Goal: Ask a question: Seek information or help from site administrators or community

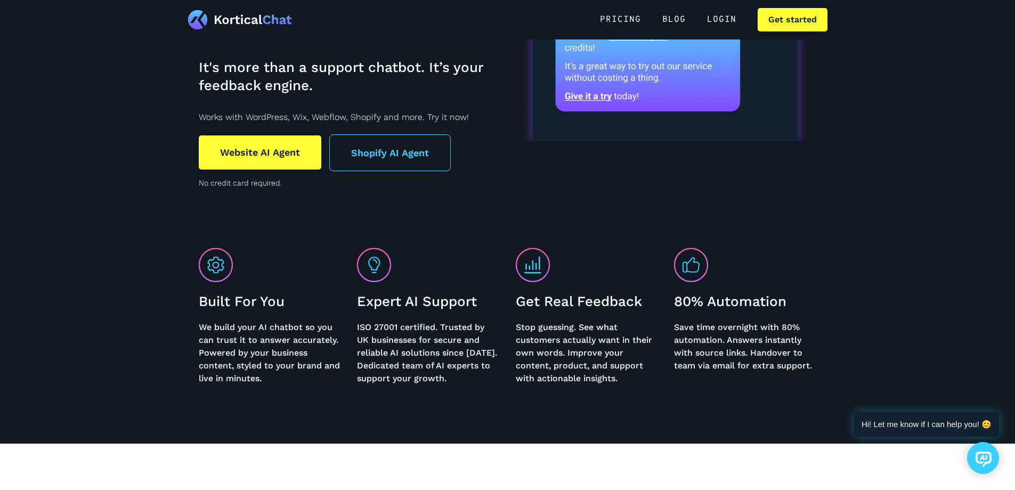
scroll to position [53, 0]
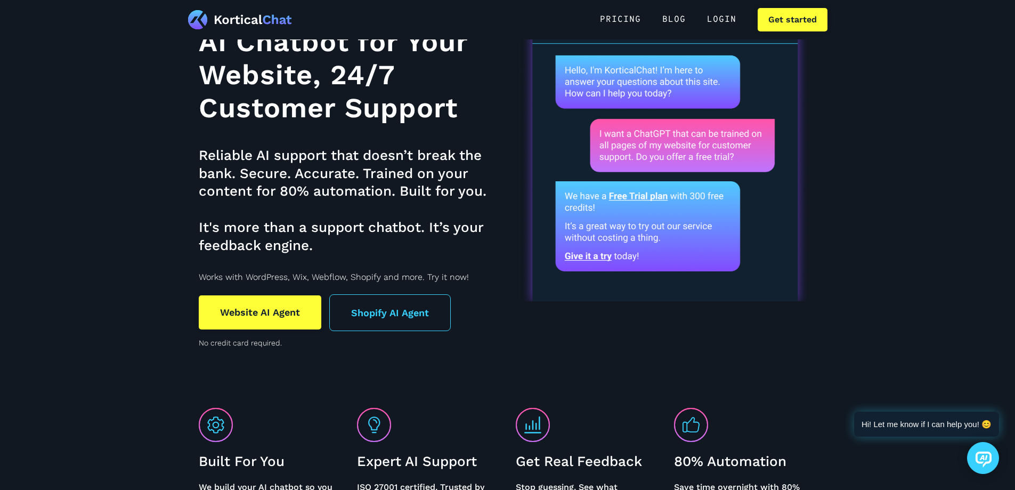
click at [983, 456] on icon at bounding box center [981, 457] width 5 height 5
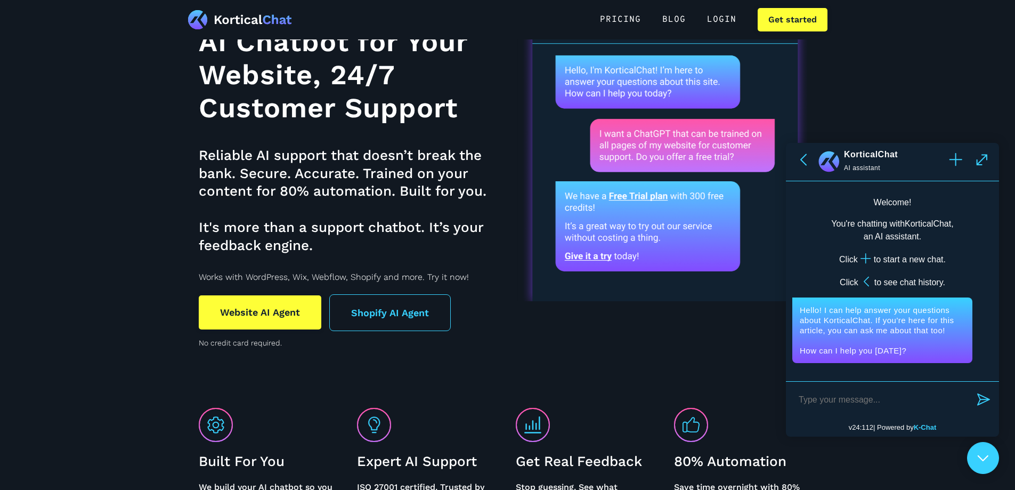
click at [835, 398] on textarea at bounding box center [881, 399] width 179 height 23
paste textarea "How does Agentic AI differ from traditional automation?"
type textarea "How does Agentic AI differ from traditional automation?"
click at [982, 390] on icon "button" at bounding box center [983, 388] width 13 height 13
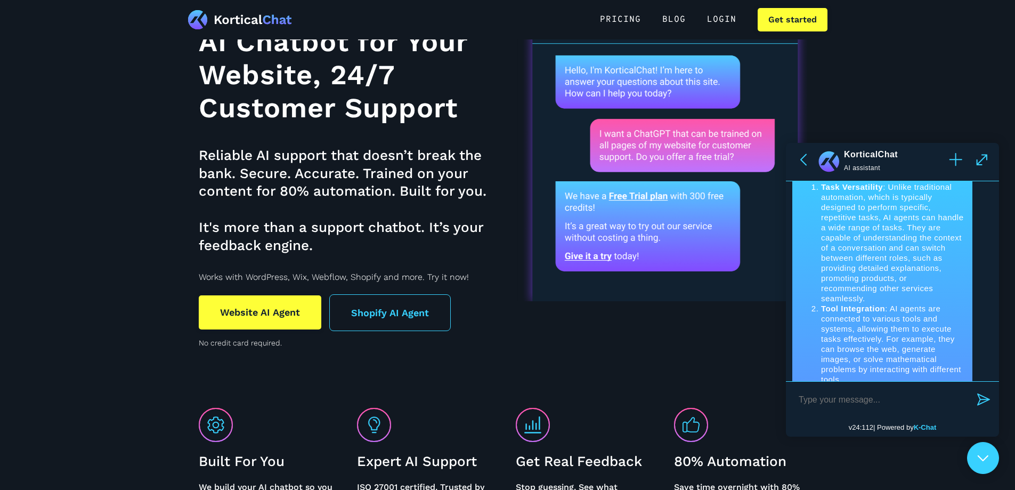
scroll to position [172, 0]
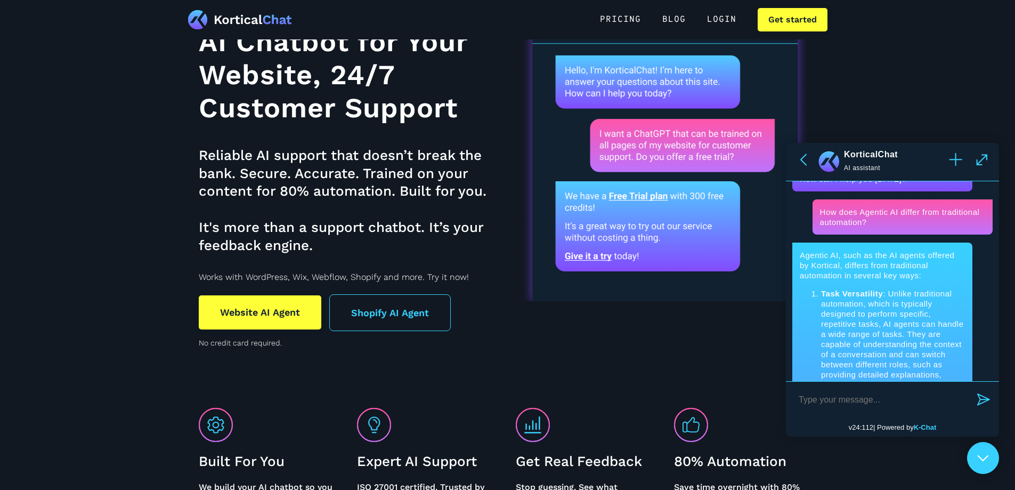
click at [980, 157] on icon at bounding box center [981, 159] width 13 height 13
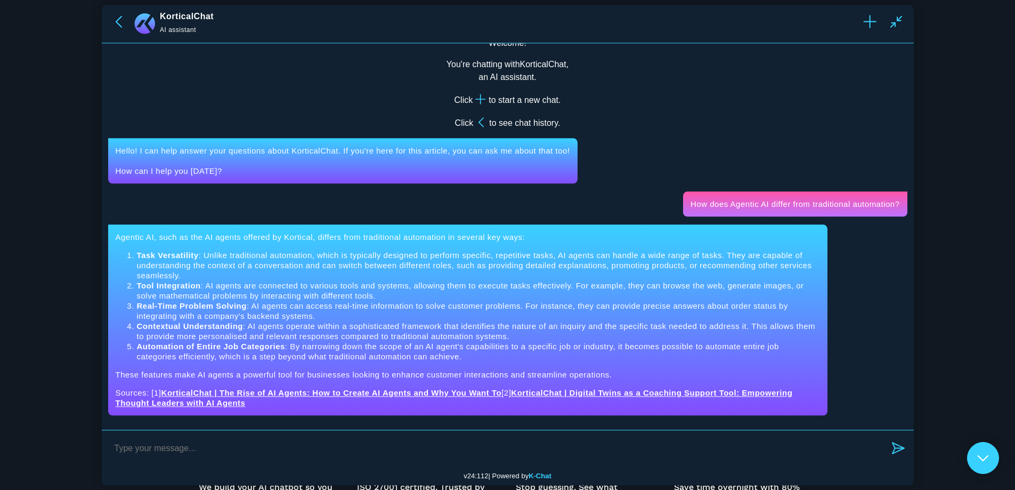
scroll to position [21, 0]
click at [192, 445] on textarea at bounding box center [497, 447] width 778 height 23
paste textarea "What happens during the Perception part of the Agentic AI loop?"
type textarea "What happens during the Perception part of the Agentic AI loop?"
click at [902, 444] on icon "button" at bounding box center [898, 447] width 13 height 13
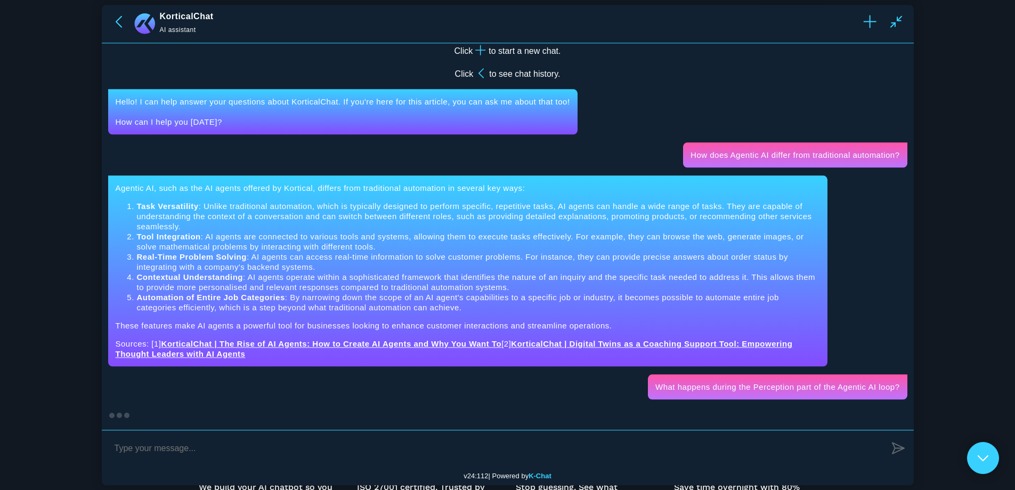
scroll to position [215, 0]
